Goal: Task Accomplishment & Management: Manage account settings

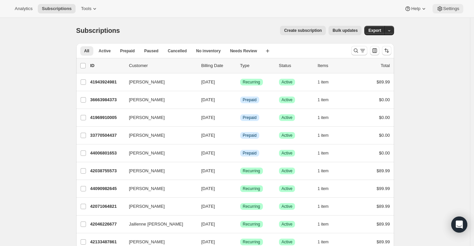
click at [453, 9] on span "Settings" at bounding box center [451, 8] width 16 height 5
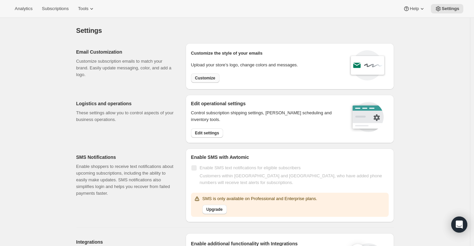
click at [205, 78] on span "Customize" at bounding box center [205, 77] width 20 height 5
select select "subscriptionMessage"
select select "5"
select select "15"
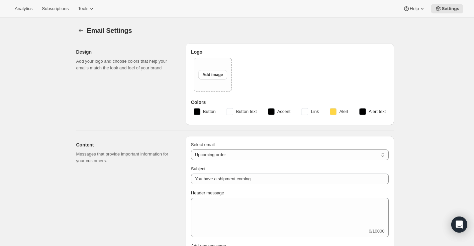
type input "Not long now"
type textarea "Just a quick note to let you know you have a Good Ember box coming soon!"
select select "3"
type input "Good Ember"
checkbox input "false"
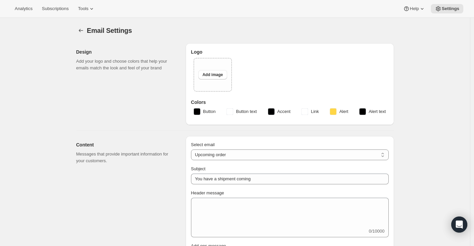
checkbox input "false"
type input "[EMAIL_ADDRESS][DOMAIN_NAME]"
checkbox input "true"
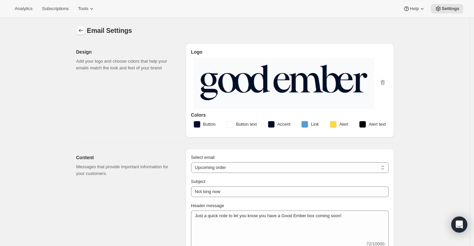
click at [80, 29] on icon "Settings" at bounding box center [81, 30] width 7 height 7
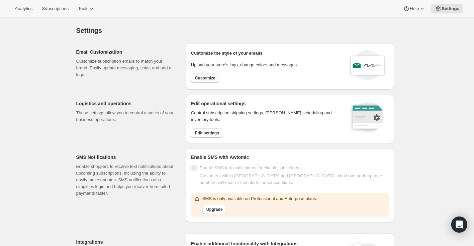
click at [214, 77] on span "Customize" at bounding box center [205, 77] width 20 height 5
select select "subscriptionMessage"
select select "5"
select select "15"
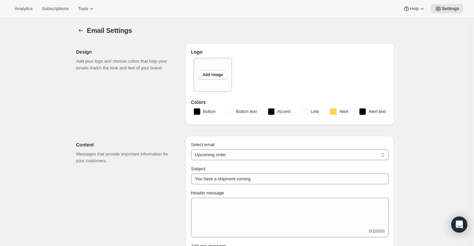
type input "Not long now"
type textarea "Just a quick note to let you know you have a Good Ember box coming soon!"
select select "3"
type input "Good Ember"
checkbox input "false"
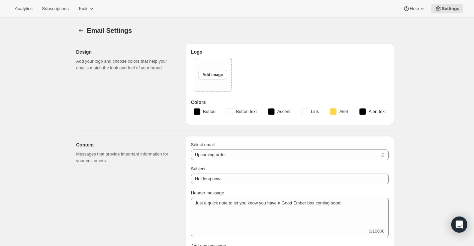
checkbox input "false"
type input "[EMAIL_ADDRESS][DOMAIN_NAME]"
checkbox input "true"
